Goal: Task Accomplishment & Management: Manage account settings

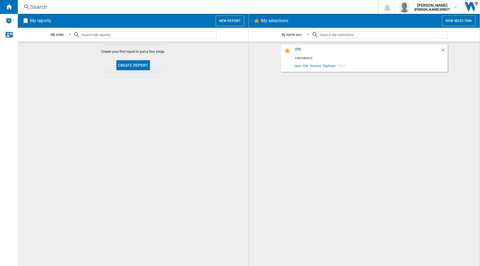
click at [274, 170] on div "CTV 0 reference Open Edit Rename Duplicate Share" at bounding box center [365, 154] width 220 height 219
click at [434, 4] on span "[PERSON_NAME]" at bounding box center [433, 6] width 36 height 6
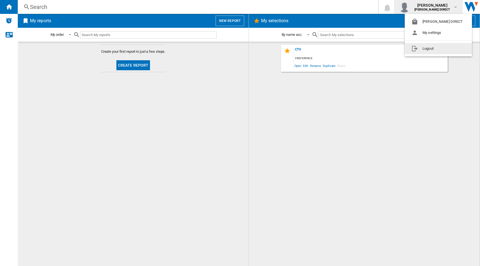
click at [426, 51] on button "Logout" at bounding box center [438, 48] width 67 height 11
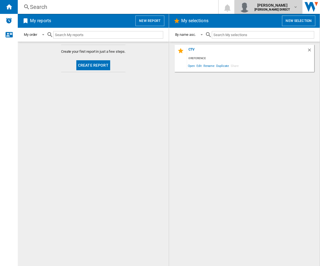
click at [278, 6] on span "[PERSON_NAME]" at bounding box center [273, 6] width 36 height 6
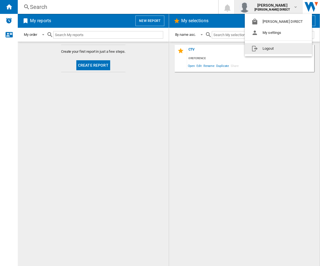
click at [267, 48] on button "Logout" at bounding box center [278, 48] width 67 height 11
